Goal: Task Accomplishment & Management: Use online tool/utility

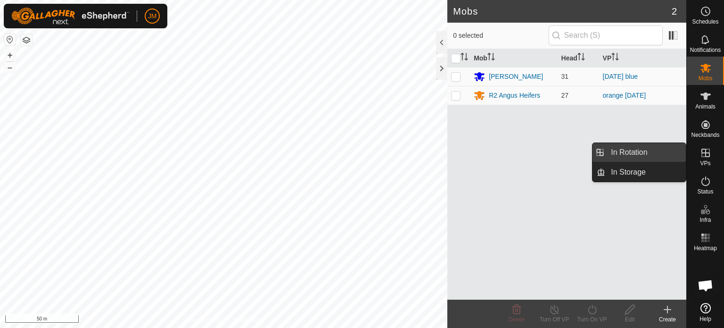
drag, startPoint x: 685, startPoint y: 158, endPoint x: 651, endPoint y: 152, distance: 34.8
click at [651, 152] on link "In Rotation" at bounding box center [646, 152] width 81 height 19
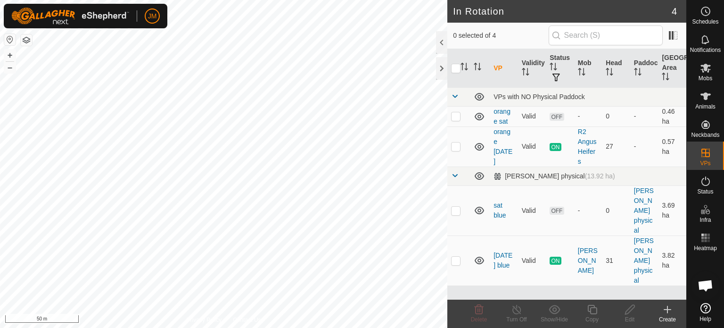
click at [666, 309] on icon at bounding box center [667, 309] width 11 height 11
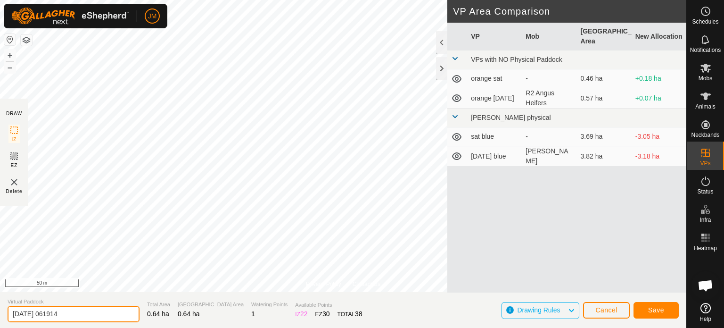
click at [116, 311] on input "[DATE] 061914" at bounding box center [74, 314] width 132 height 17
type input "2"
type input "orange mon"
click at [656, 312] on span "Save" at bounding box center [656, 310] width 16 height 8
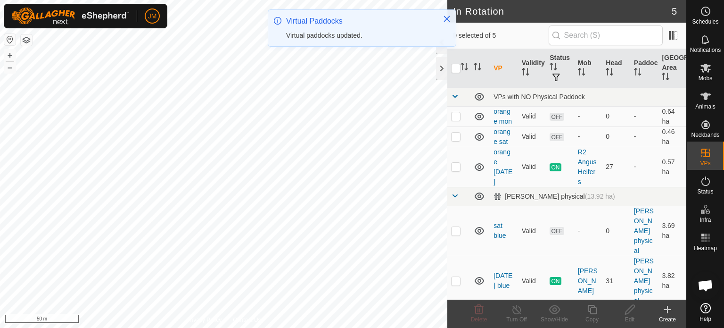
click at [456, 135] on p-checkbox at bounding box center [455, 137] width 9 height 8
click at [479, 314] on icon at bounding box center [479, 309] width 9 height 9
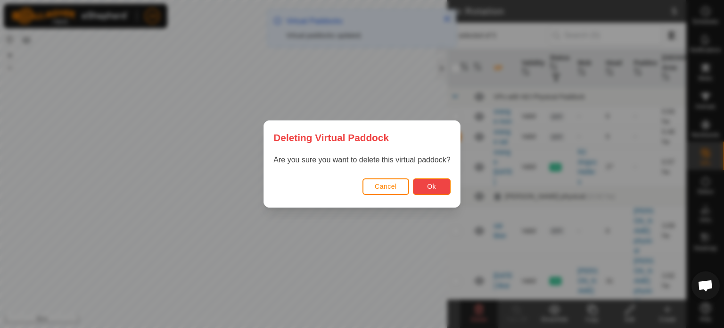
click at [431, 189] on span "Ok" at bounding box center [431, 187] width 9 height 8
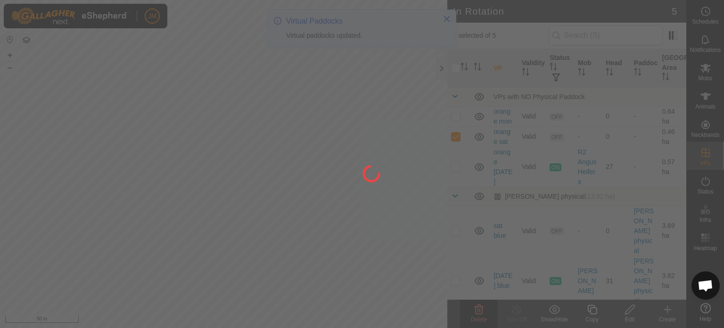
checkbox input "false"
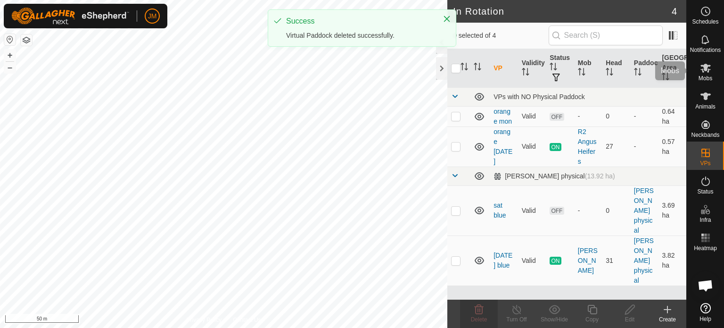
click at [712, 73] on es-mob-svg-icon at bounding box center [705, 67] width 17 height 15
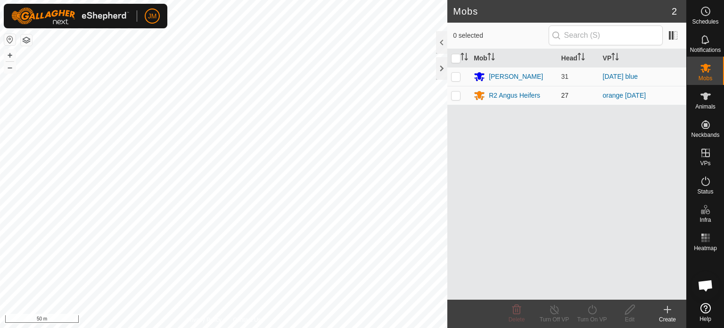
click at [453, 97] on p-checkbox at bounding box center [455, 95] width 9 height 8
checkbox input "true"
click at [590, 309] on icon at bounding box center [593, 309] width 12 height 11
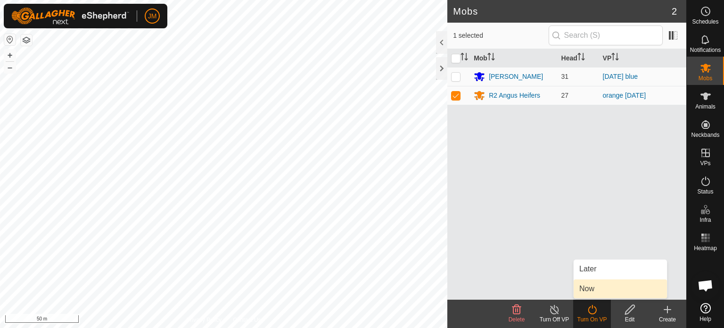
click at [589, 289] on link "Now" at bounding box center [620, 288] width 93 height 19
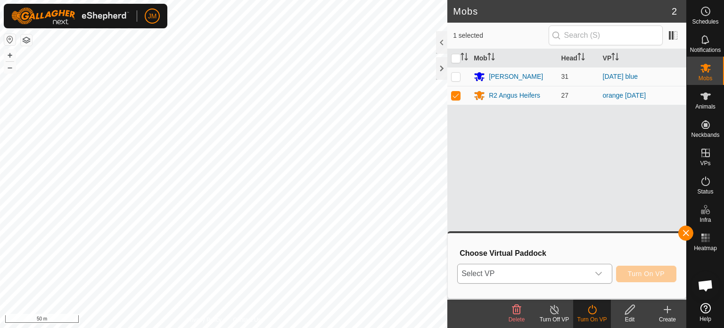
click at [587, 273] on span "Select VP" at bounding box center [524, 273] width 132 height 19
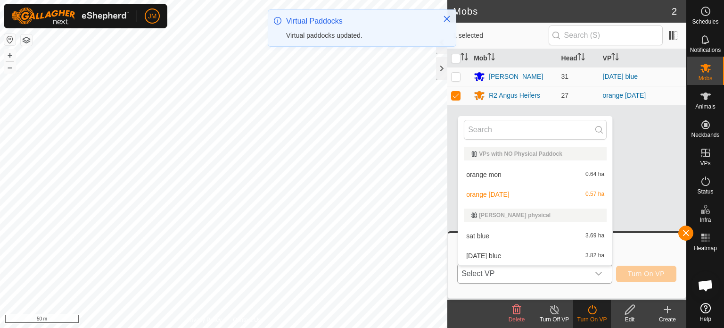
click at [559, 177] on li "orange mon 0.64 ha" at bounding box center [535, 174] width 154 height 19
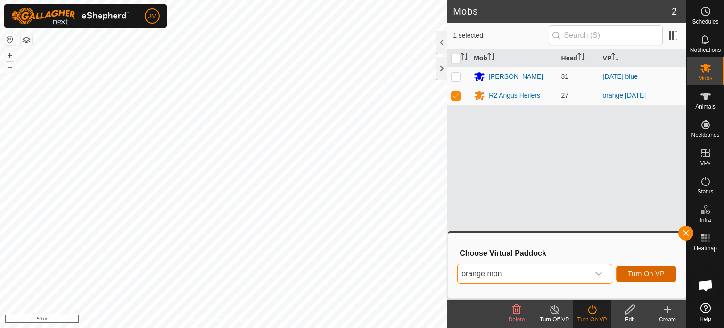
click at [631, 272] on span "Turn On VP" at bounding box center [646, 274] width 37 height 8
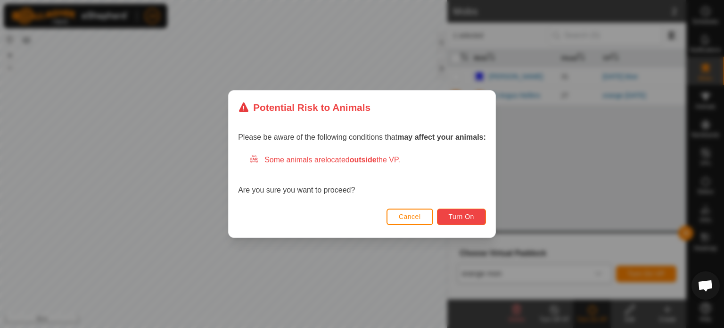
click at [466, 211] on button "Turn On" at bounding box center [461, 216] width 49 height 17
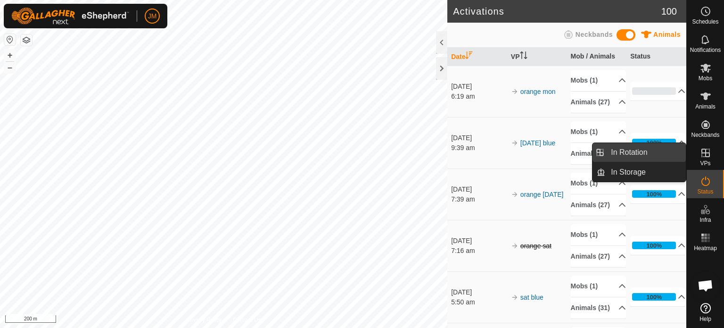
click at [647, 148] on link "In Rotation" at bounding box center [646, 152] width 81 height 19
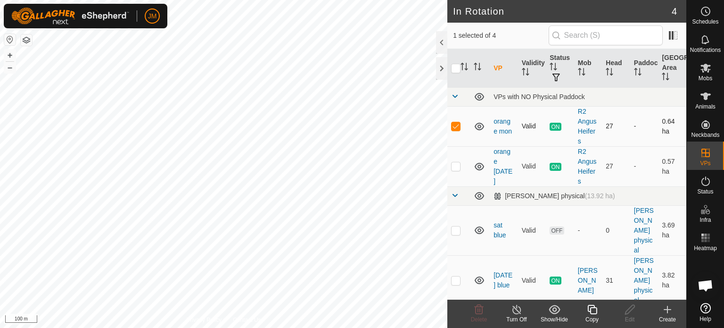
click at [457, 127] on p-checkbox at bounding box center [455, 126] width 9 height 8
checkbox input "false"
click at [458, 106] on div "In Rotation 4 0 selected of 4 VP Validity Status Mob Head Paddock Grazing Area …" at bounding box center [343, 164] width 687 height 328
click at [481, 0] on html "JM Schedules Notifications Mobs Animals Neckbands VPs Status Infra Heatmap Help…" at bounding box center [362, 164] width 724 height 328
click at [540, 84] on div "In Rotation 4 0 selected of 4 VP Validity Status Mob Head Paddock Grazing Area …" at bounding box center [343, 164] width 687 height 328
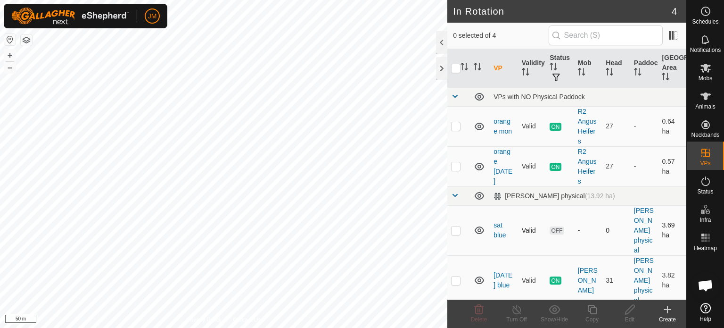
click at [458, 230] on p-checkbox at bounding box center [455, 230] width 9 height 8
click at [482, 311] on icon at bounding box center [479, 309] width 9 height 9
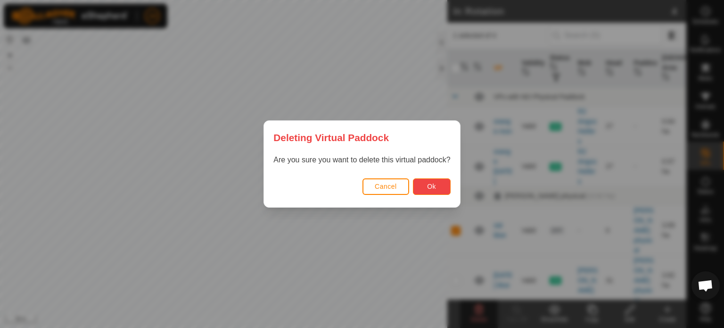
click at [435, 184] on span "Ok" at bounding box center [431, 187] width 9 height 8
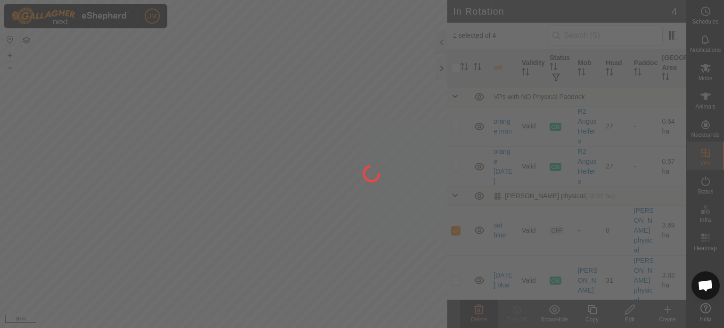
checkbox input "false"
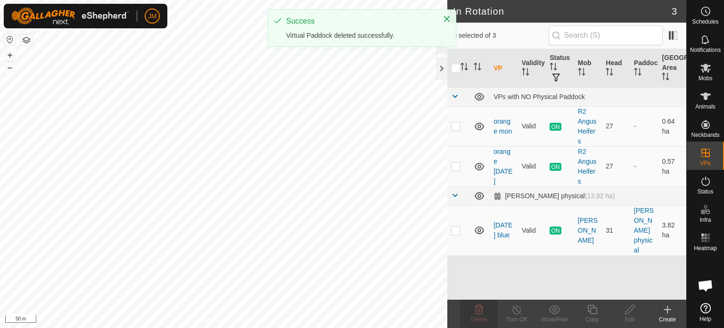
click at [667, 309] on icon at bounding box center [667, 309] width 11 height 11
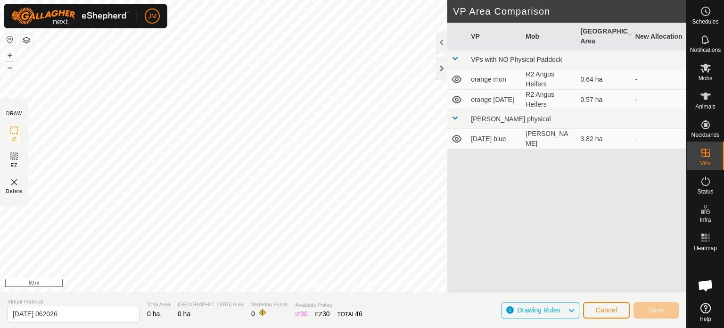
click at [345, 286] on div "Privacy Policy Contact Us" at bounding box center [343, 284] width 75 height 8
click at [347, 287] on div "Privacy Policy Contact Us" at bounding box center [343, 284] width 75 height 8
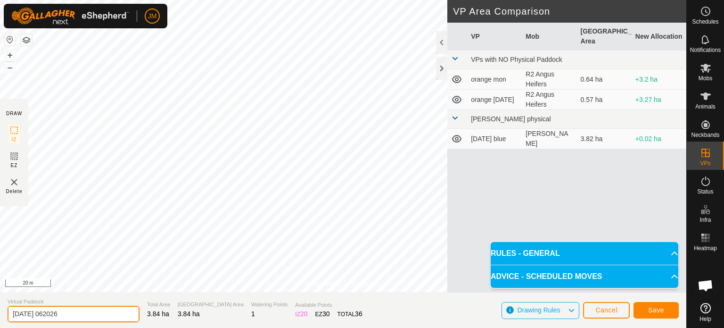
click at [99, 312] on input "[DATE] 062026" at bounding box center [74, 314] width 132 height 17
type input "2"
type input "blue [DATE]"
click at [660, 306] on span "Save" at bounding box center [656, 310] width 16 height 8
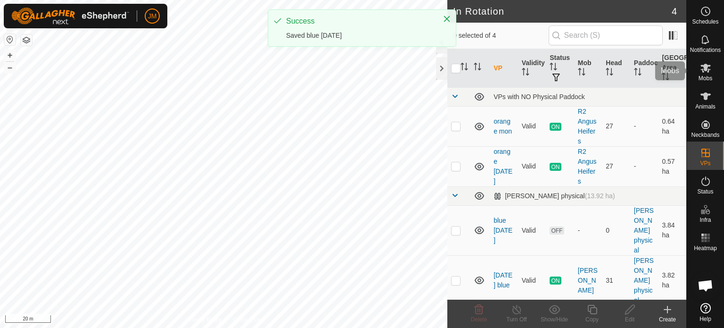
click at [705, 75] on span "Mobs" at bounding box center [706, 78] width 14 height 6
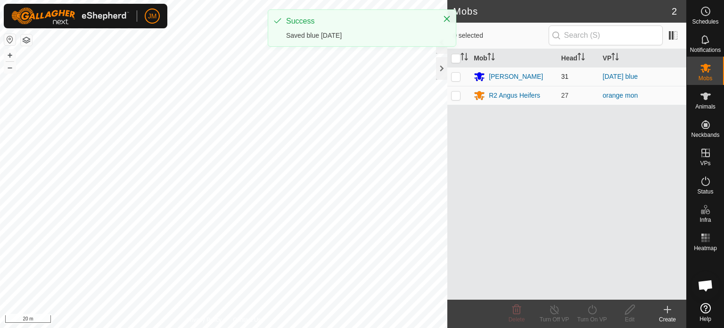
click at [457, 76] on p-checkbox at bounding box center [455, 77] width 9 height 8
checkbox input "true"
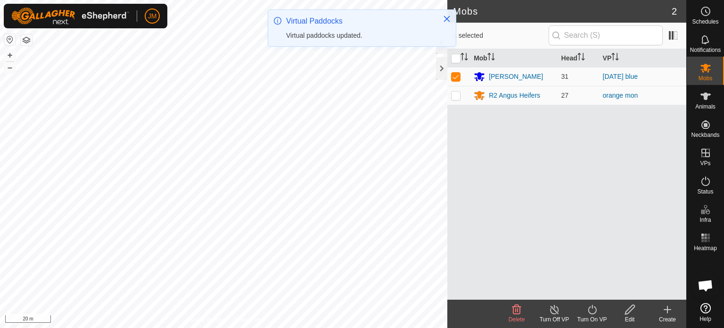
click at [589, 313] on icon at bounding box center [593, 309] width 12 height 11
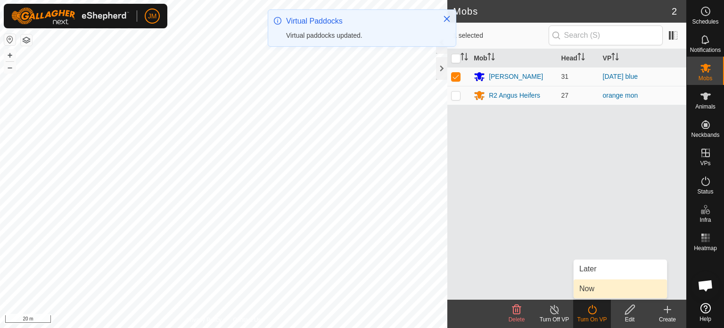
click at [592, 294] on link "Now" at bounding box center [620, 288] width 93 height 19
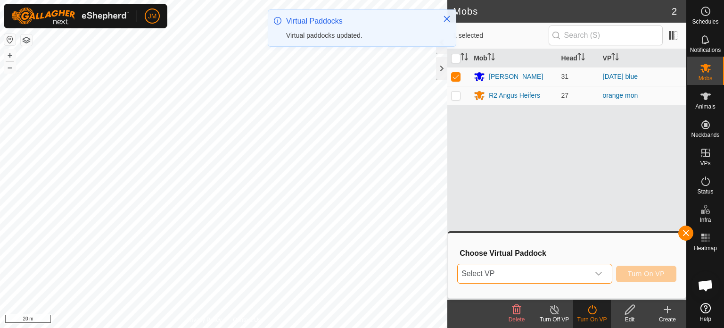
click at [577, 275] on span "Select VP" at bounding box center [524, 273] width 132 height 19
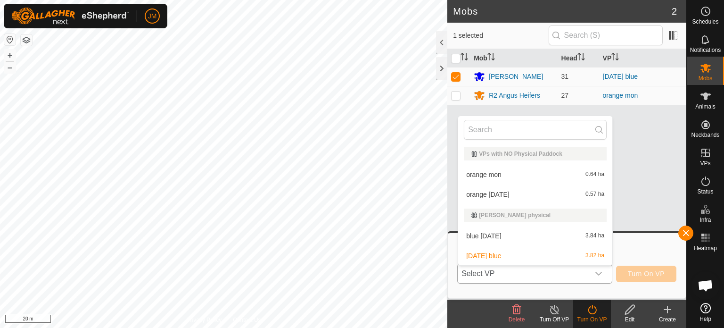
click at [560, 240] on li "blue [DATE] 3.84 ha" at bounding box center [535, 235] width 154 height 19
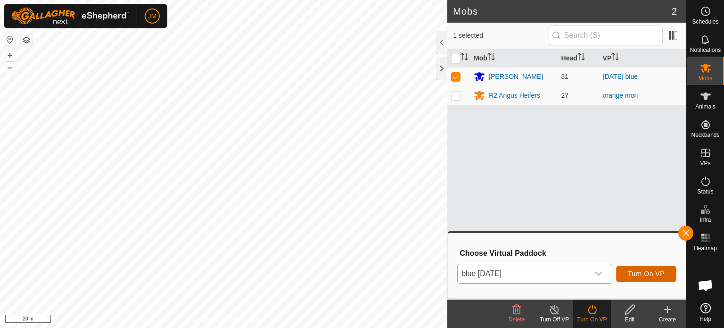
click at [638, 273] on span "Turn On VP" at bounding box center [646, 274] width 37 height 8
